Goal: Task Accomplishment & Management: Use online tool/utility

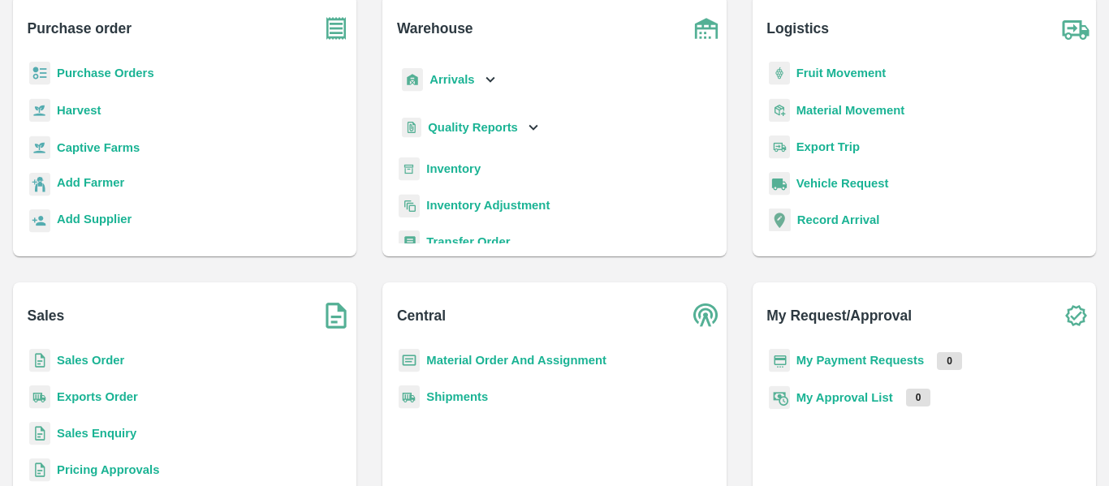
scroll to position [110, 0]
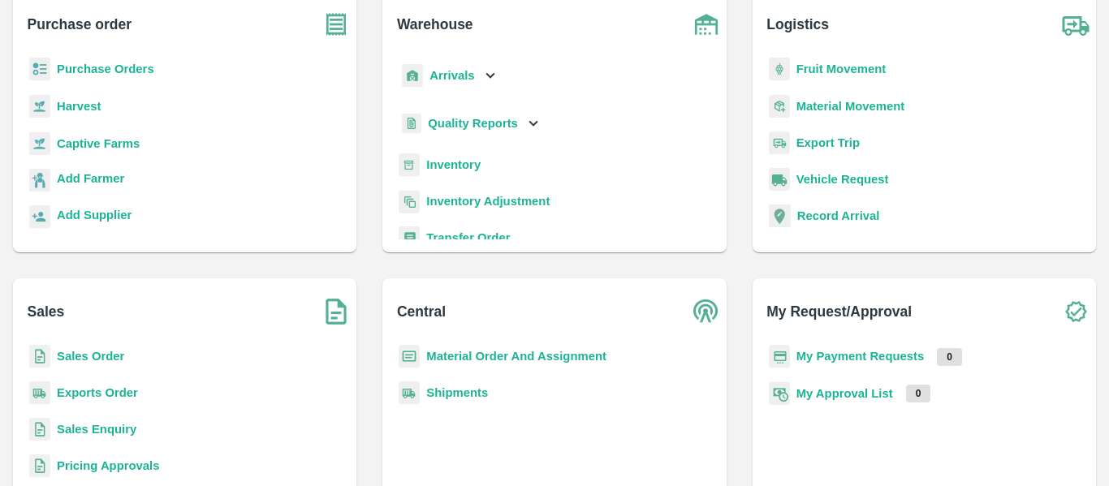
click at [446, 167] on b "Inventory" at bounding box center [453, 164] width 54 height 13
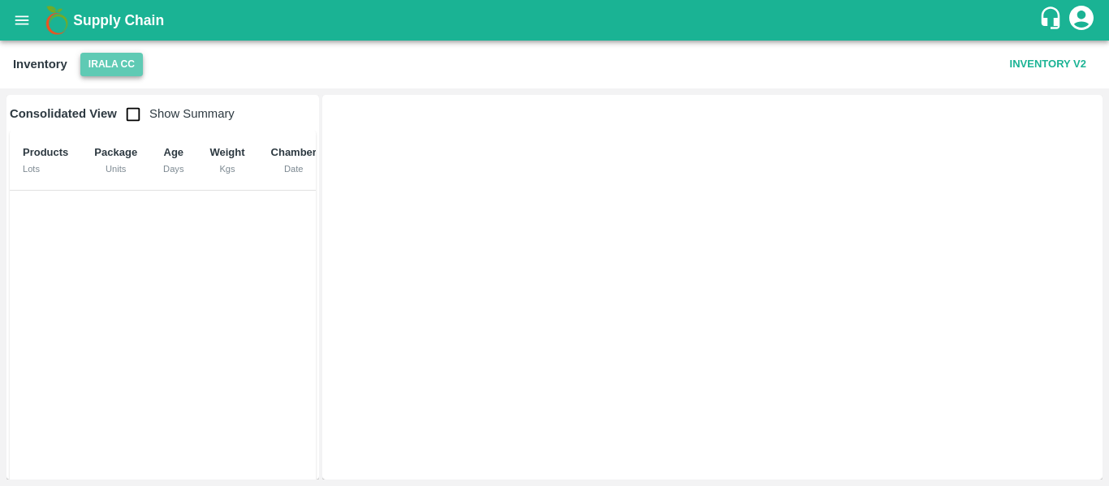
click at [132, 58] on button "Irala CC" at bounding box center [111, 65] width 63 height 24
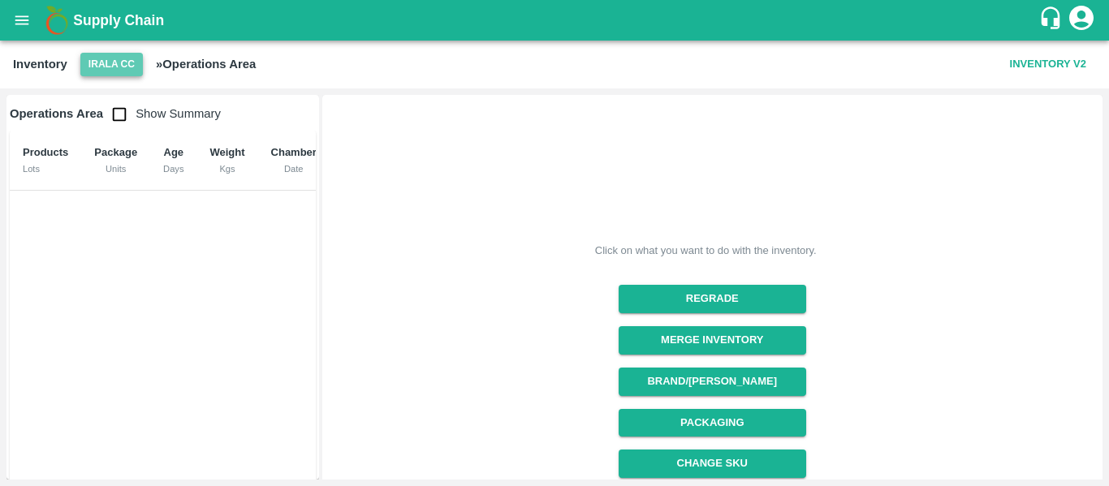
click at [103, 69] on button "Irala CC" at bounding box center [111, 65] width 63 height 24
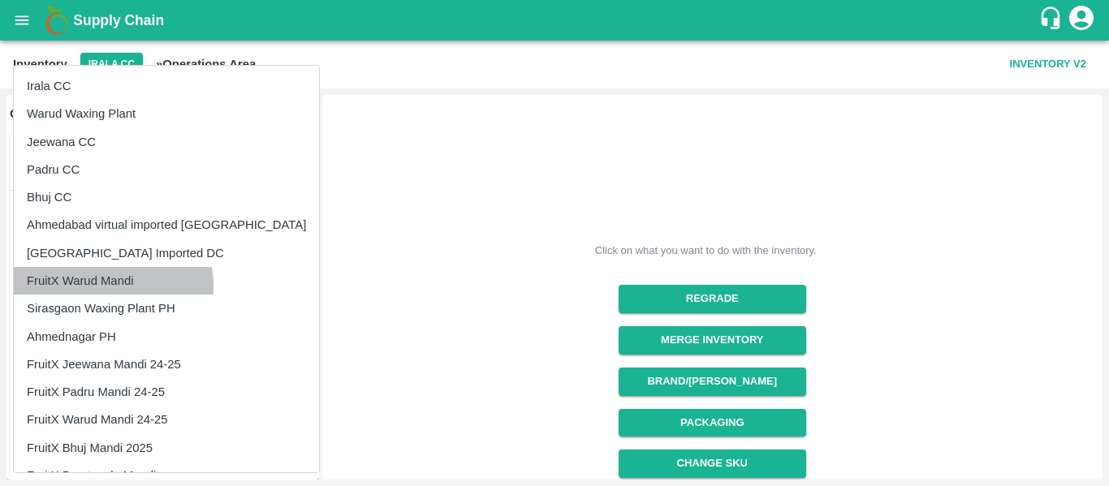
click at [101, 287] on li "FruitX Warud Mandi" at bounding box center [166, 281] width 305 height 28
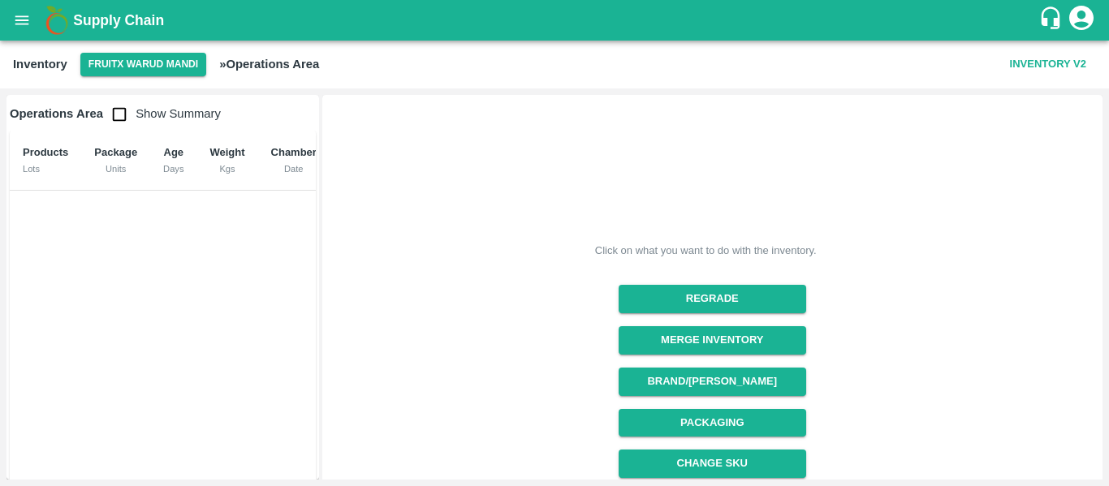
scroll to position [253, 0]
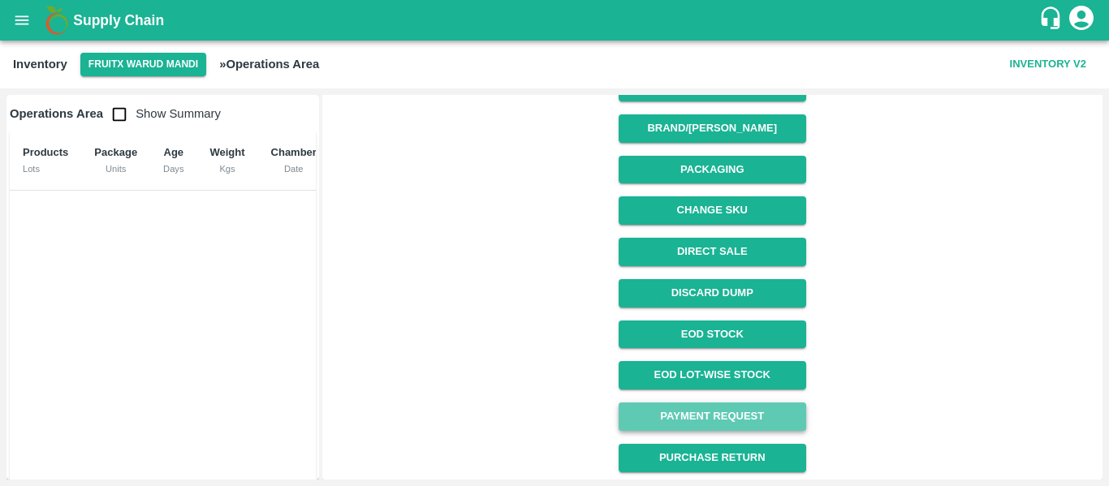
click at [734, 408] on link "Payment Request" at bounding box center [713, 417] width 188 height 28
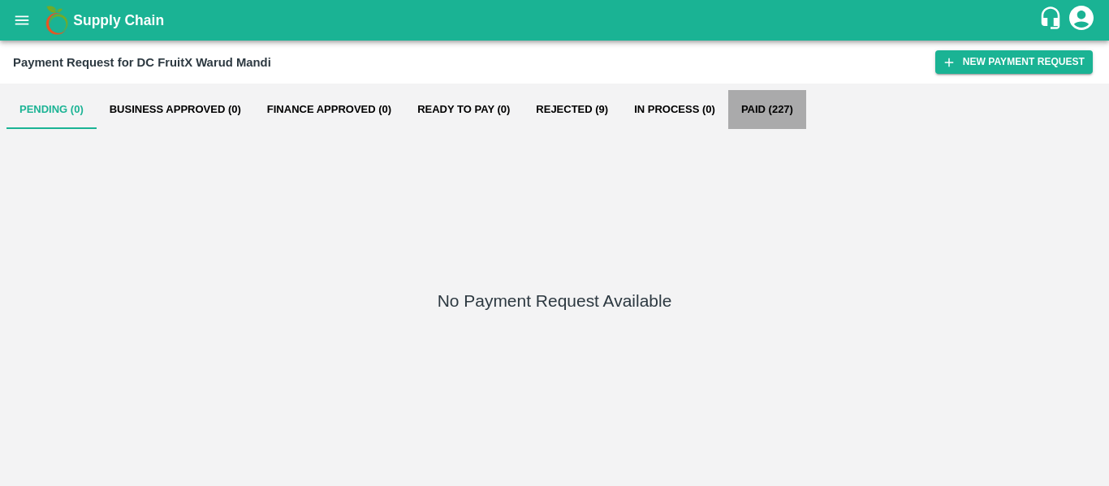
click at [765, 112] on button "Paid (227)" at bounding box center [767, 109] width 78 height 39
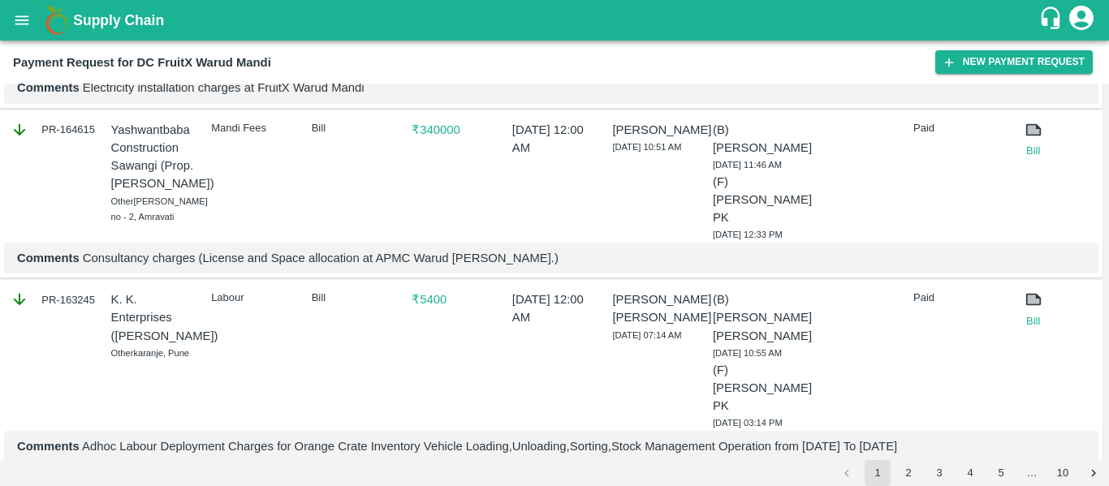
scroll to position [3923, 0]
click at [434, 242] on div "₹ 340000" at bounding box center [450, 178] width 91 height 128
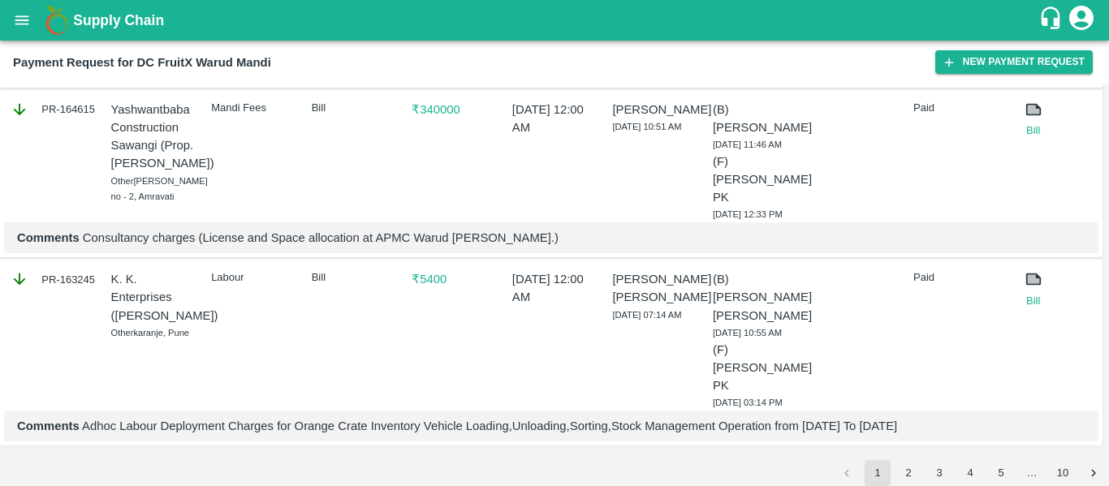
scroll to position [4147, 0]
click at [914, 467] on button "2" at bounding box center [908, 473] width 26 height 26
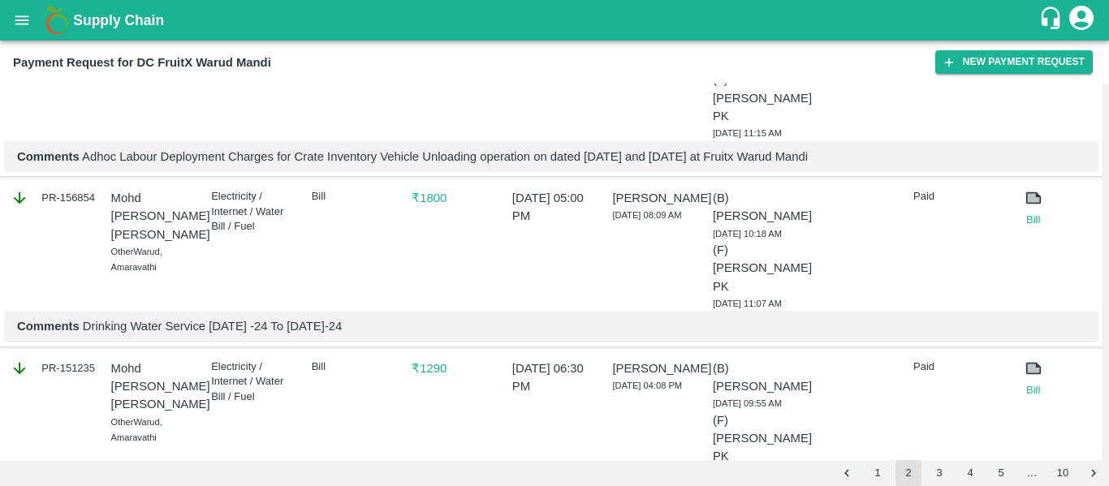
scroll to position [358, 0]
click at [1026, 211] on link "Bill" at bounding box center [1033, 219] width 39 height 16
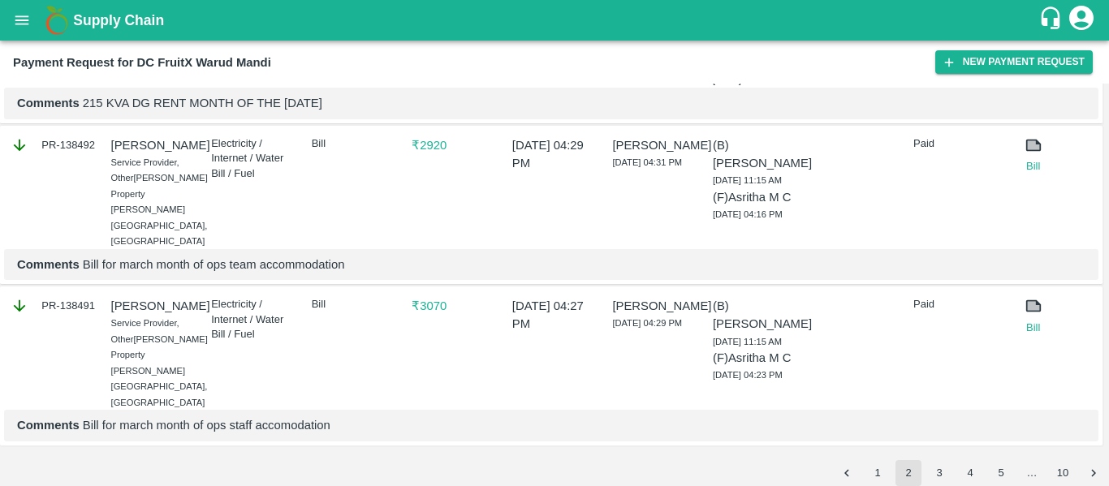
scroll to position [4251, 0]
click at [940, 472] on button "3" at bounding box center [939, 473] width 26 height 26
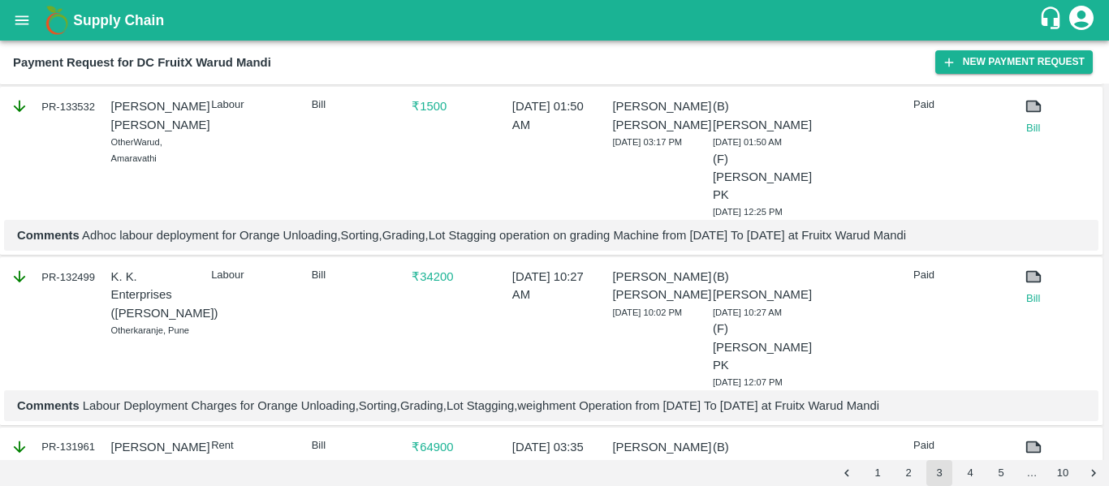
scroll to position [1551, 0]
drag, startPoint x: 424, startPoint y: 319, endPoint x: 347, endPoint y: 331, distance: 77.3
click at [347, 218] on div "Bill" at bounding box center [350, 154] width 91 height 128
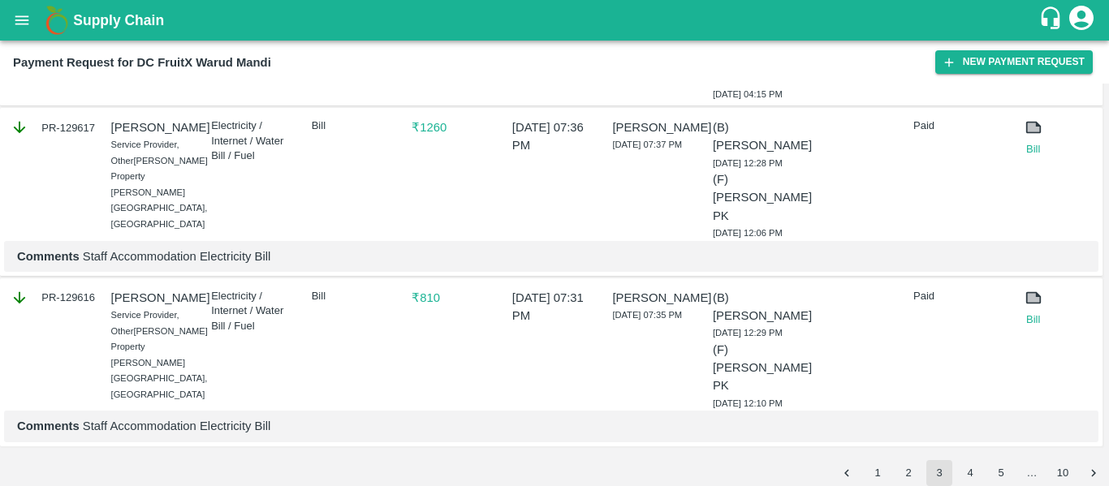
scroll to position [4307, 0]
click at [968, 472] on button "4" at bounding box center [970, 473] width 26 height 26
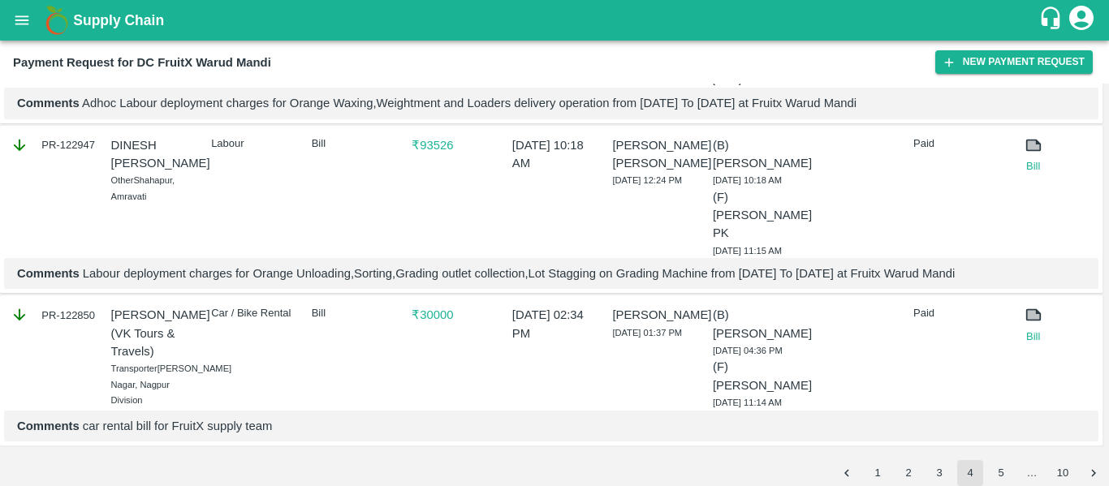
scroll to position [4244, 0]
click at [1009, 472] on button "5" at bounding box center [1001, 473] width 26 height 26
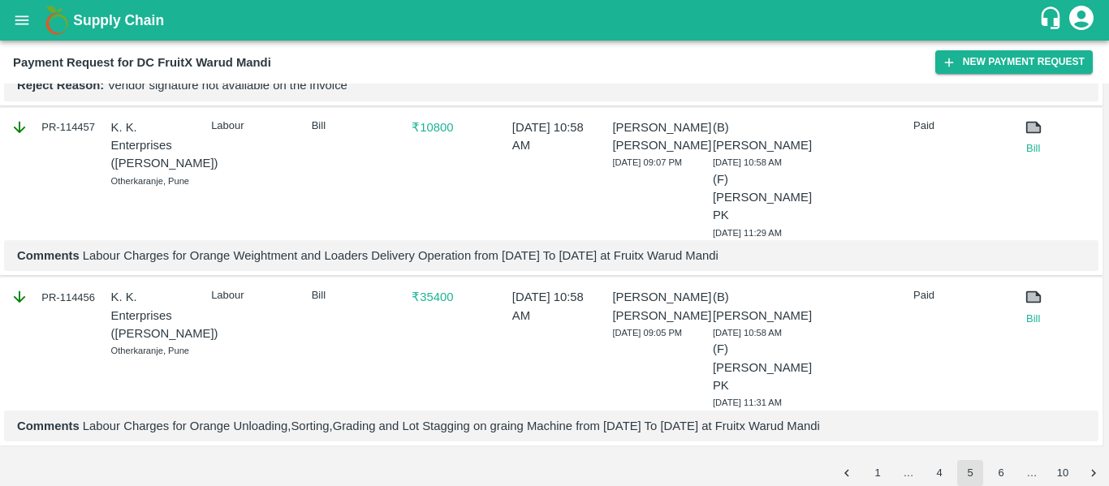
scroll to position [4257, 0]
click at [26, 19] on icon "open drawer" at bounding box center [22, 20] width 18 height 18
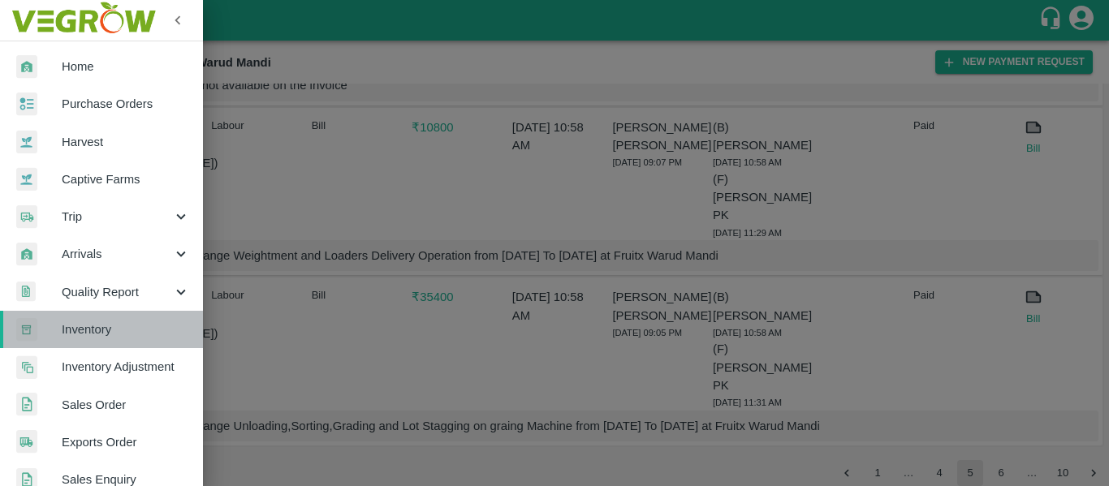
click at [110, 326] on span "Inventory" at bounding box center [126, 330] width 128 height 18
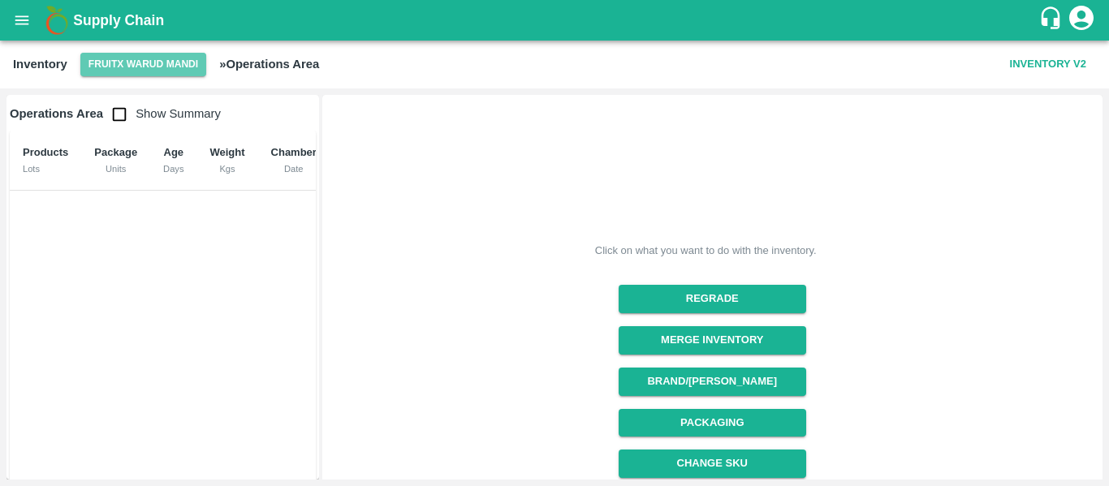
click at [161, 71] on button "FruitX Warud Mandi" at bounding box center [143, 65] width 126 height 24
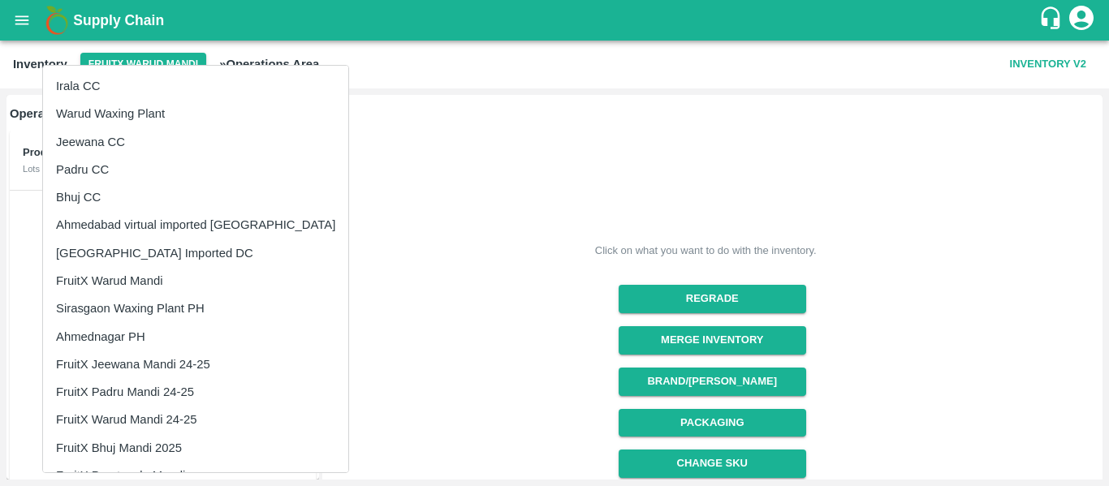
scroll to position [135, 0]
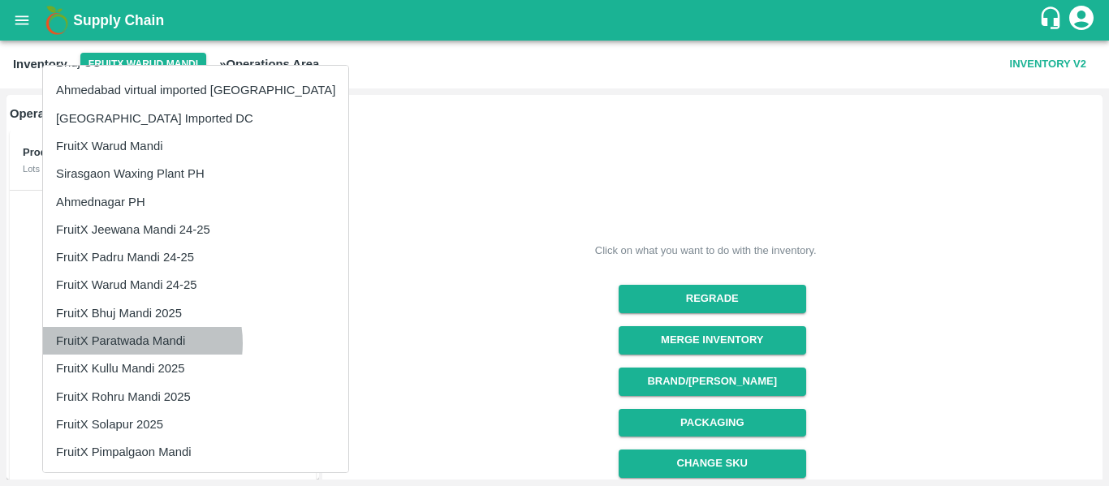
click at [134, 343] on li "FruitX Paratwada Mandi" at bounding box center [195, 341] width 305 height 28
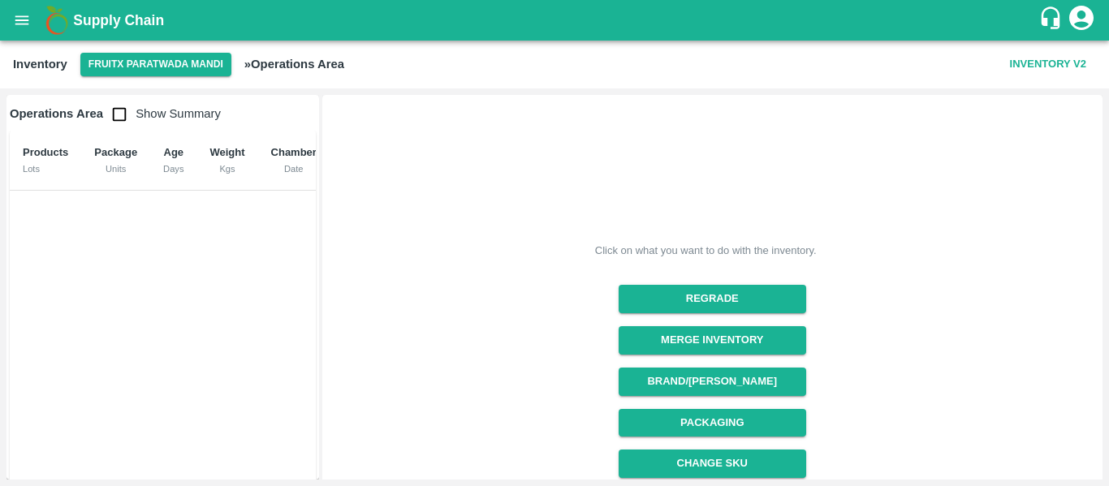
scroll to position [253, 0]
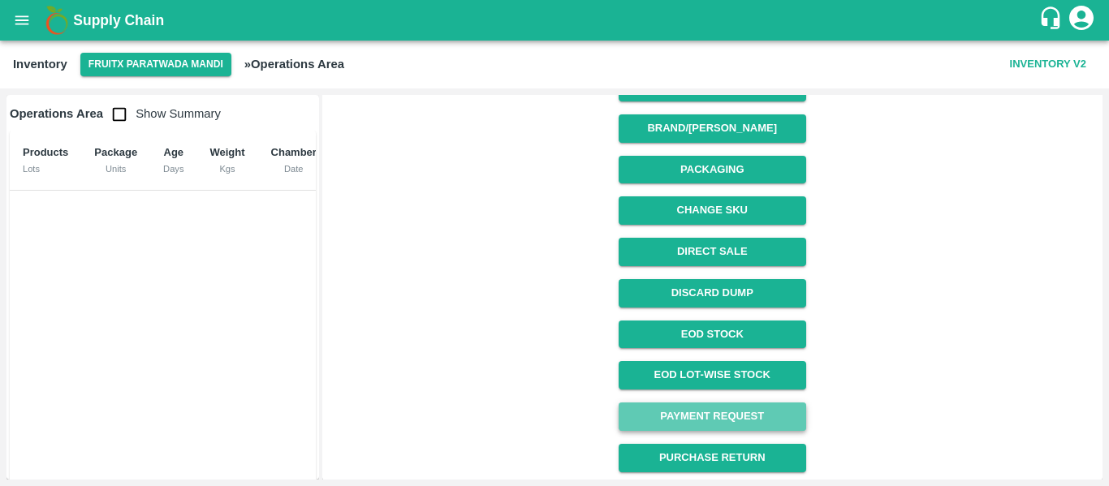
click at [652, 412] on link "Payment Request" at bounding box center [713, 417] width 188 height 28
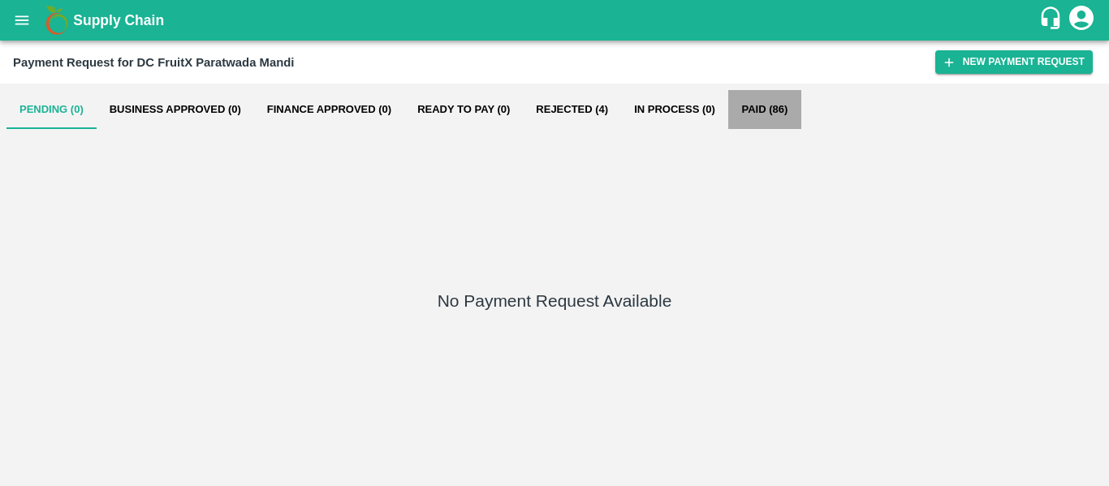
click at [756, 118] on button "Paid (86)" at bounding box center [764, 109] width 73 height 39
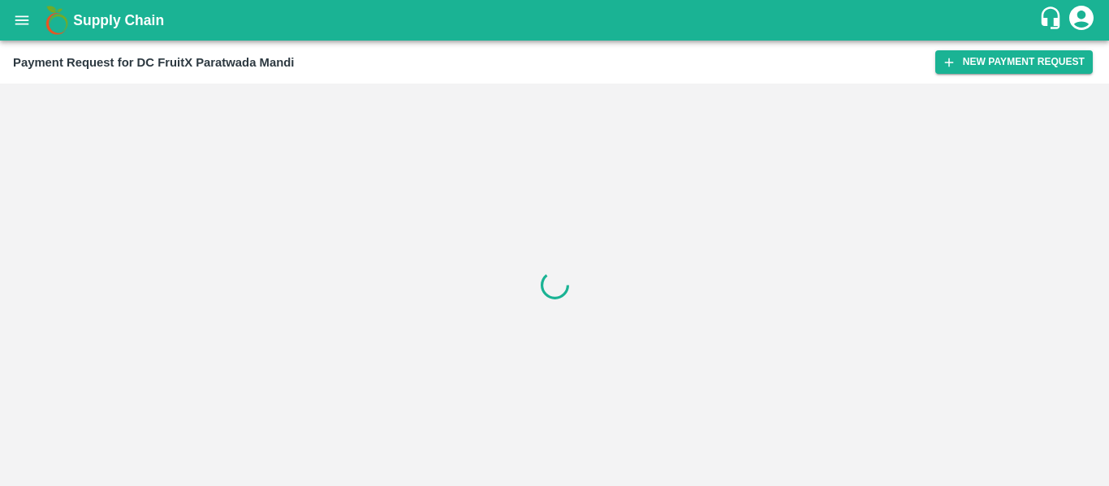
click at [331, 177] on div at bounding box center [554, 285] width 1109 height 403
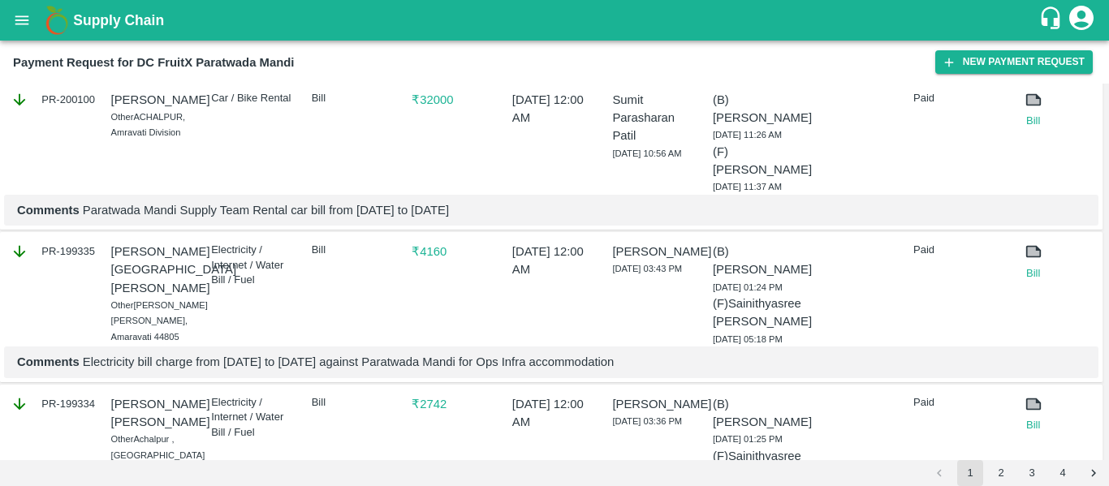
scroll to position [2089, 0]
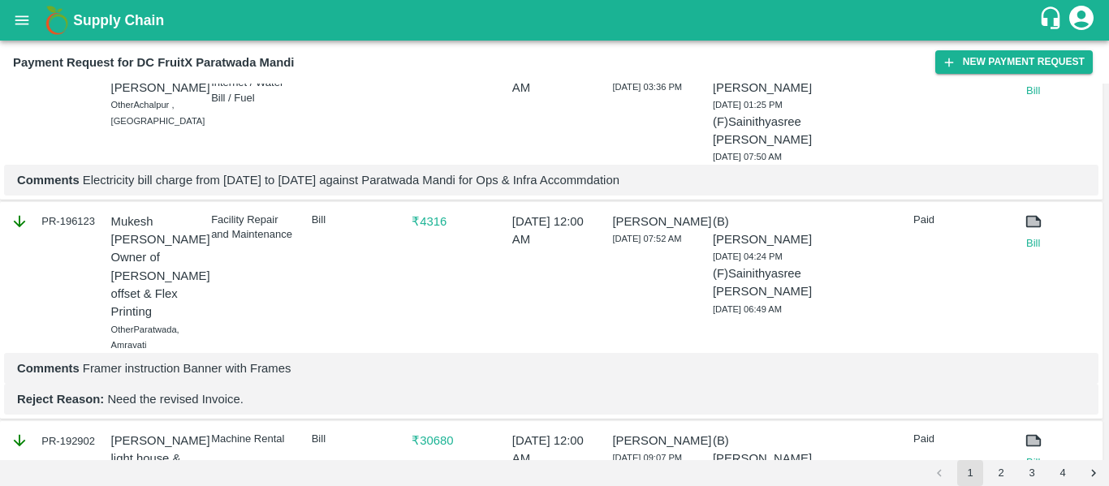
scroll to position [2423, 0]
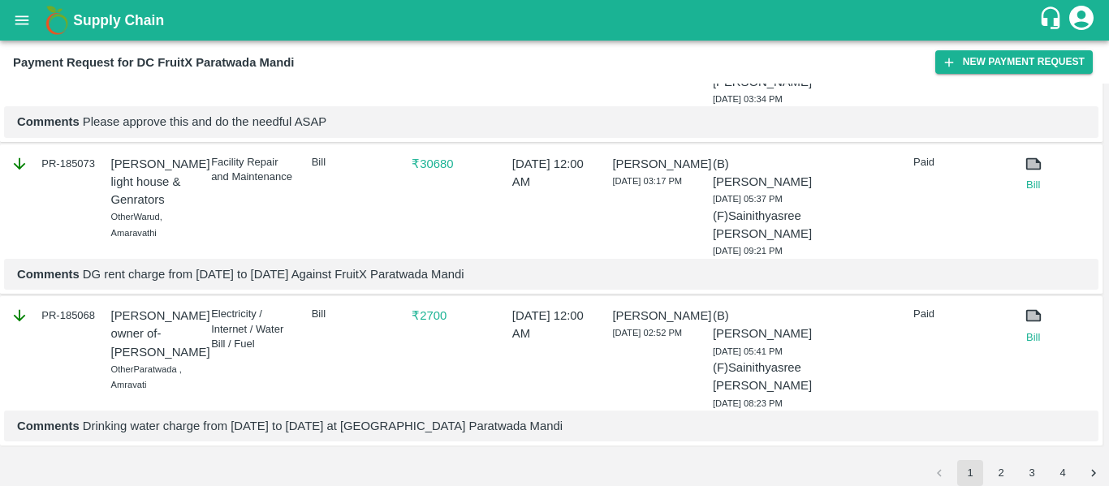
scroll to position [4433, 0]
click at [1001, 473] on button "2" at bounding box center [1001, 473] width 26 height 26
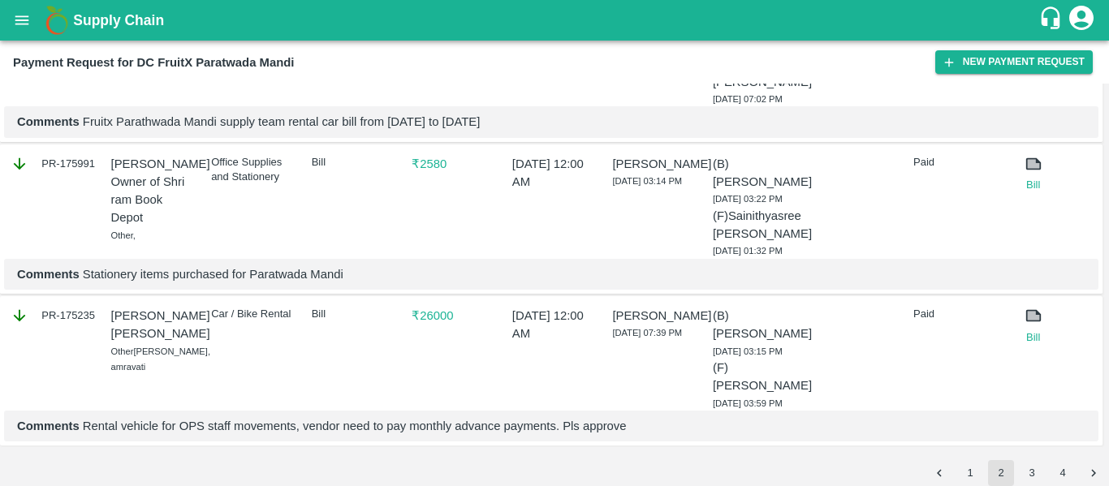
scroll to position [4532, 0]
click at [1027, 468] on button "3" at bounding box center [1032, 473] width 26 height 26
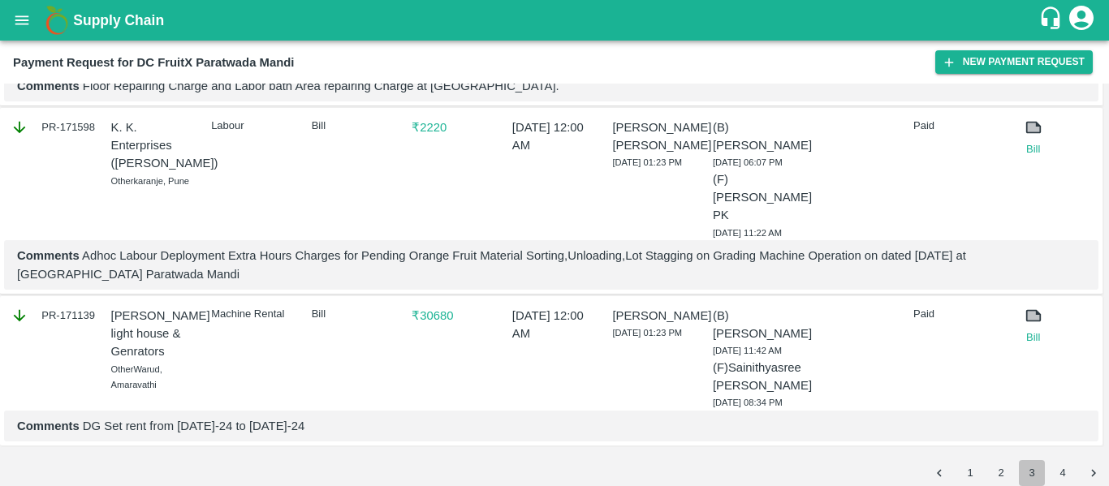
scroll to position [4614, 0]
click at [1057, 465] on button "4" at bounding box center [1063, 473] width 26 height 26
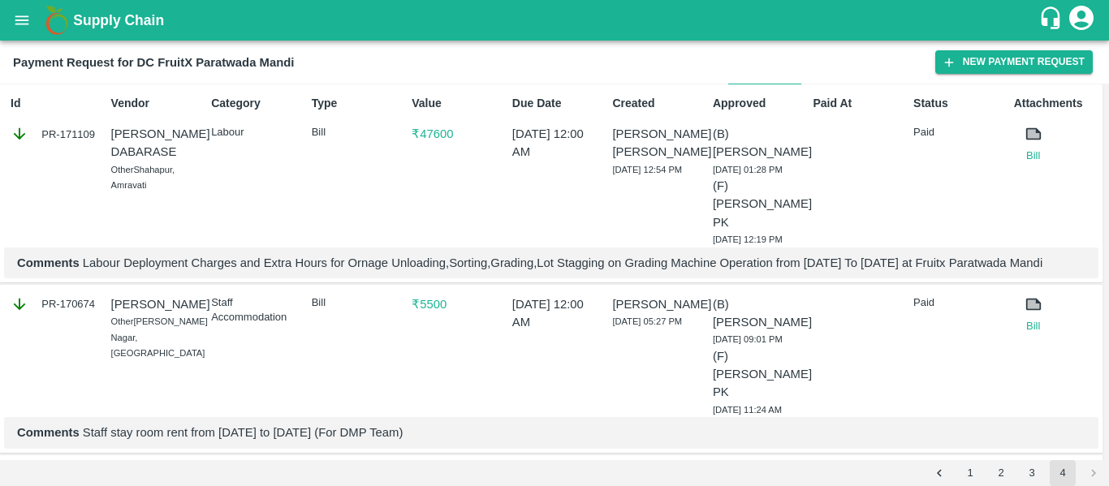
scroll to position [0, 0]
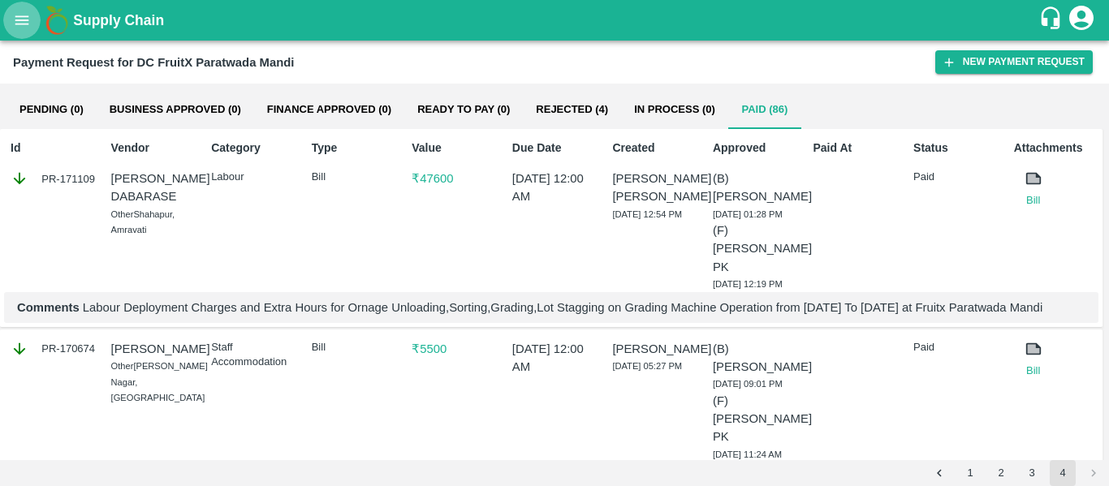
click at [13, 16] on icon "open drawer" at bounding box center [22, 20] width 18 height 18
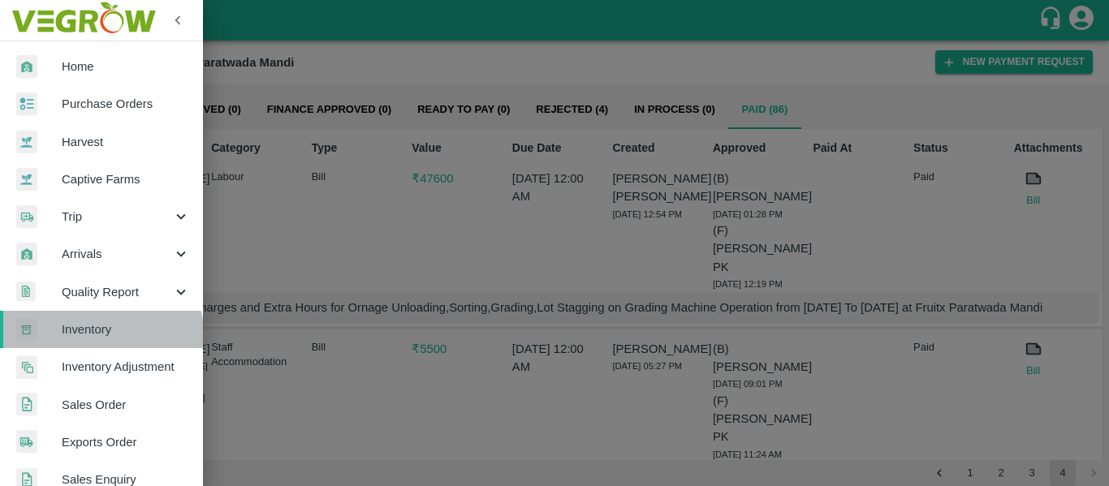
click at [101, 339] on span "Inventory" at bounding box center [126, 330] width 128 height 18
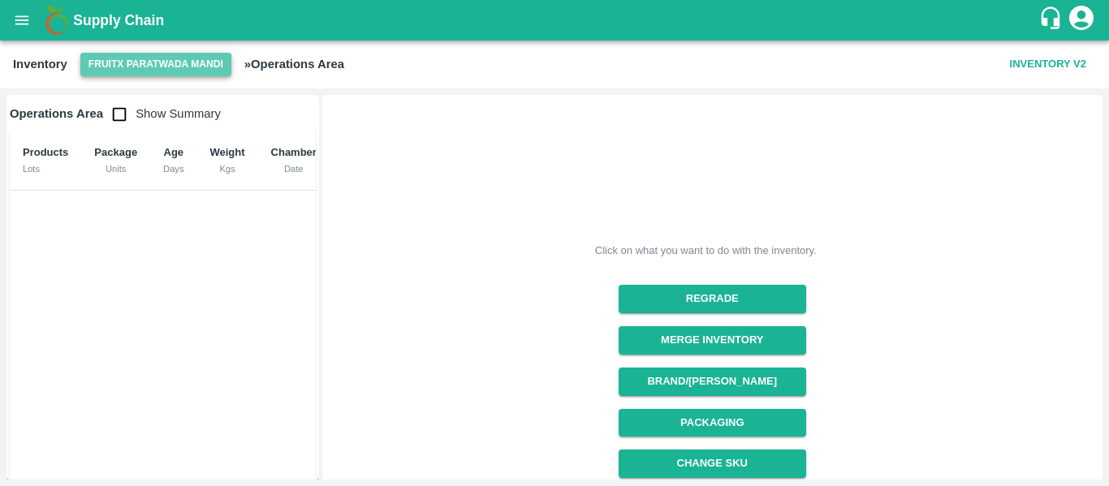
click at [187, 63] on button "FruitX Paratwada Mandi" at bounding box center [155, 65] width 151 height 24
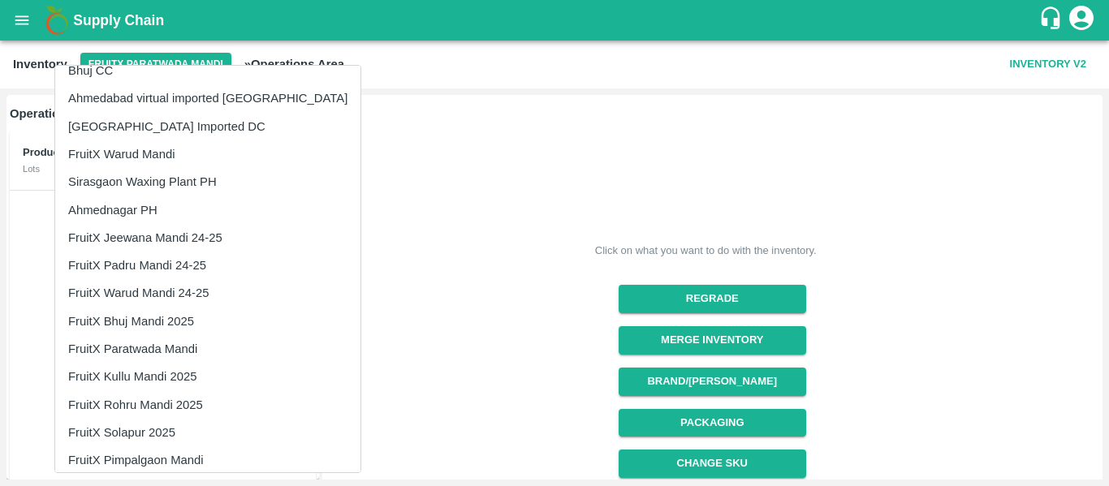
scroll to position [135, 0]
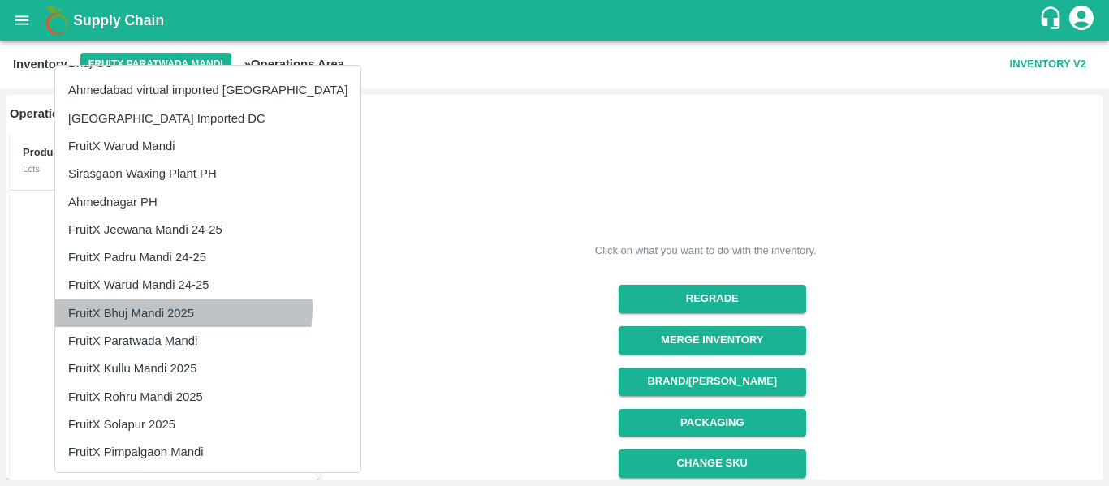
click at [183, 308] on li "FruitX Bhuj Mandi 2025" at bounding box center [207, 314] width 305 height 28
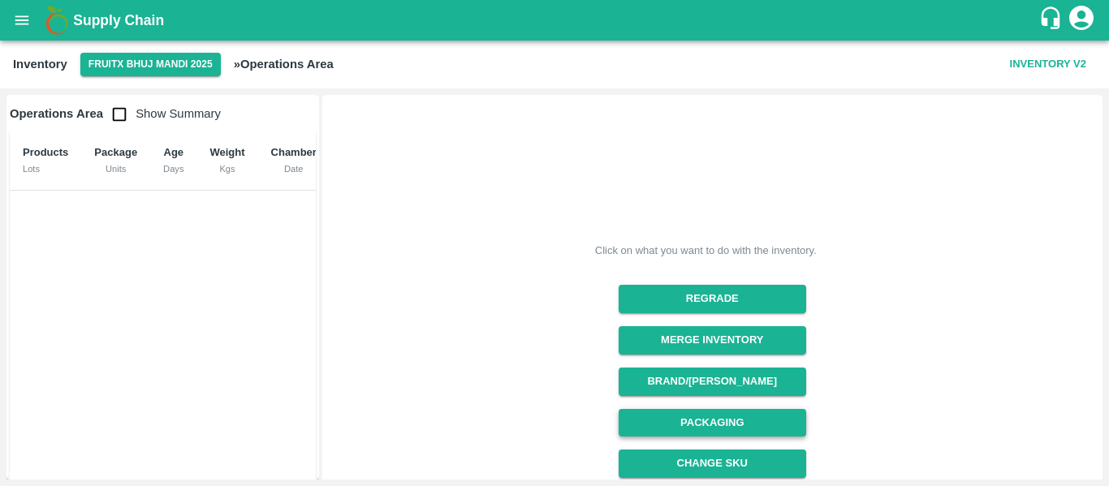
scroll to position [253, 0]
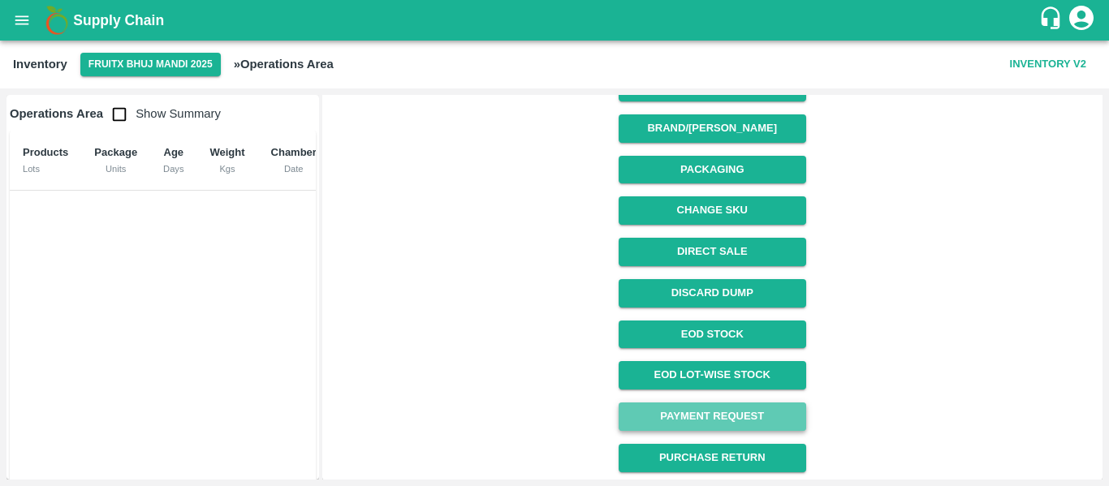
click at [726, 417] on link "Payment Request" at bounding box center [713, 417] width 188 height 28
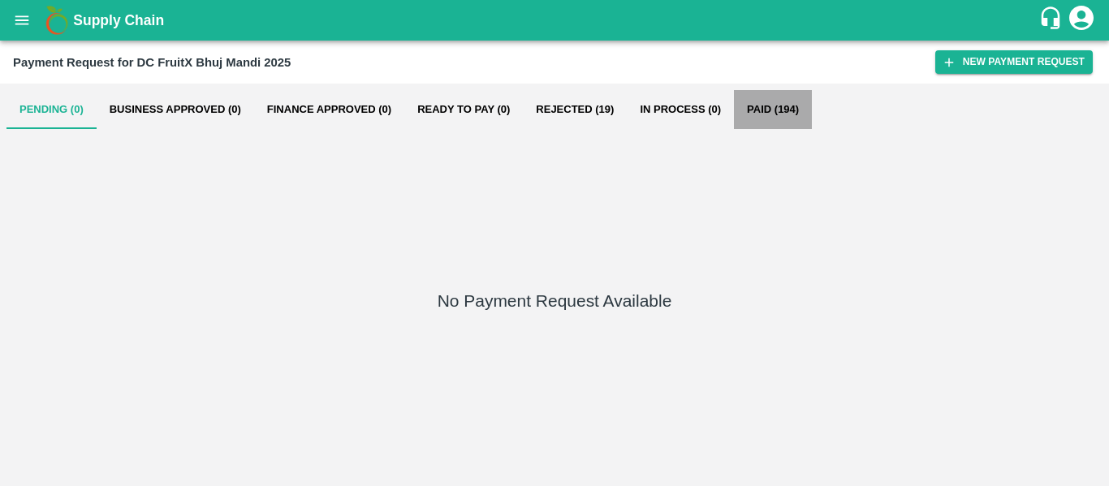
click at [788, 116] on button "Paid (194)" at bounding box center [773, 109] width 78 height 39
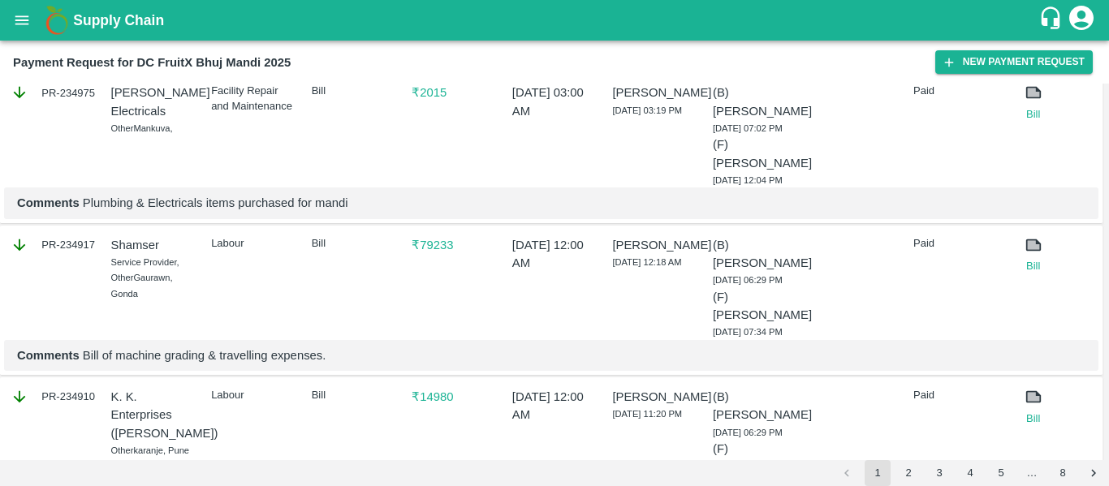
scroll to position [409, 0]
click at [424, 320] on div "₹ 79233" at bounding box center [450, 284] width 91 height 110
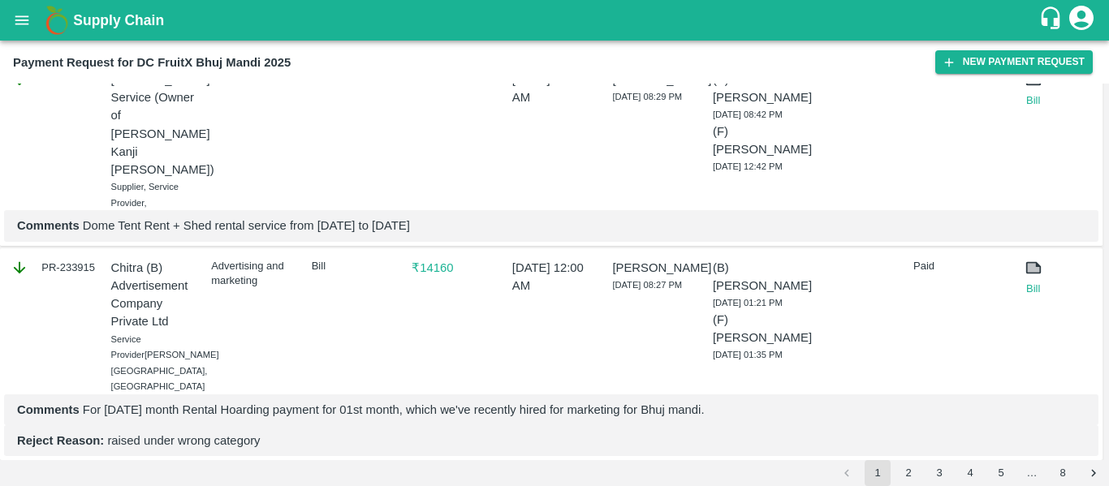
scroll to position [1335, 0]
click at [1031, 287] on link "Bill" at bounding box center [1033, 288] width 39 height 16
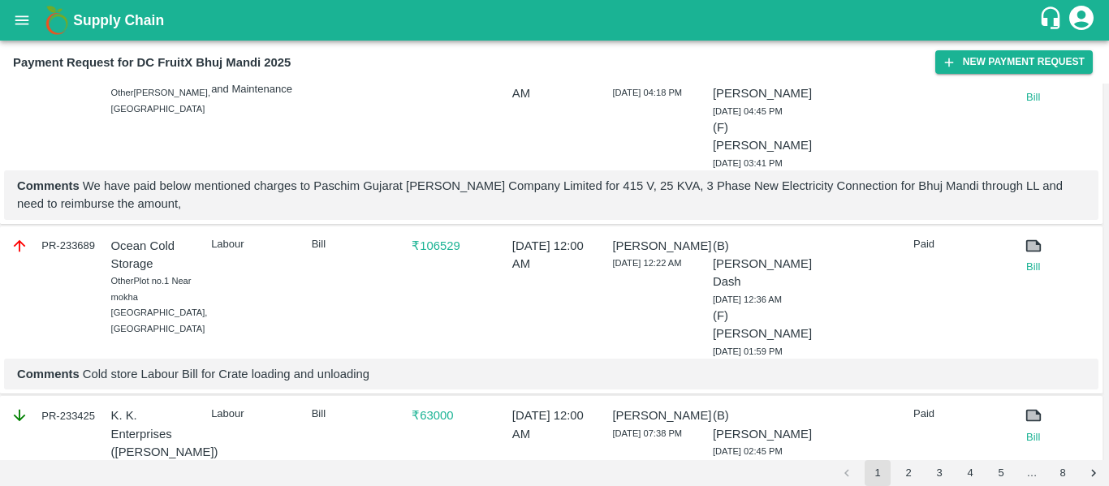
scroll to position [1754, 0]
